Goal: Transaction & Acquisition: Download file/media

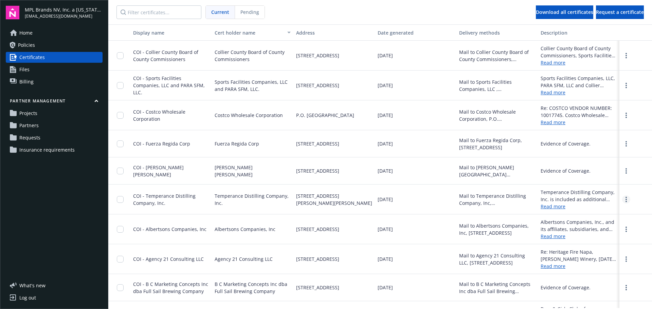
click at [622, 202] on link "more" at bounding box center [626, 200] width 8 height 8
click at [632, 199] on div "Download" at bounding box center [636, 200] width 33 height 30
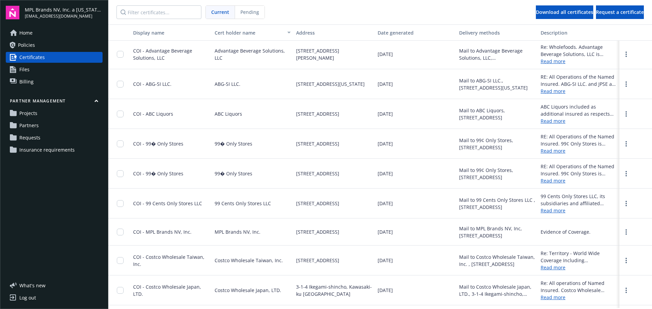
scroll to position [2339, 0]
